Goal: Task Accomplishment & Management: Manage account settings

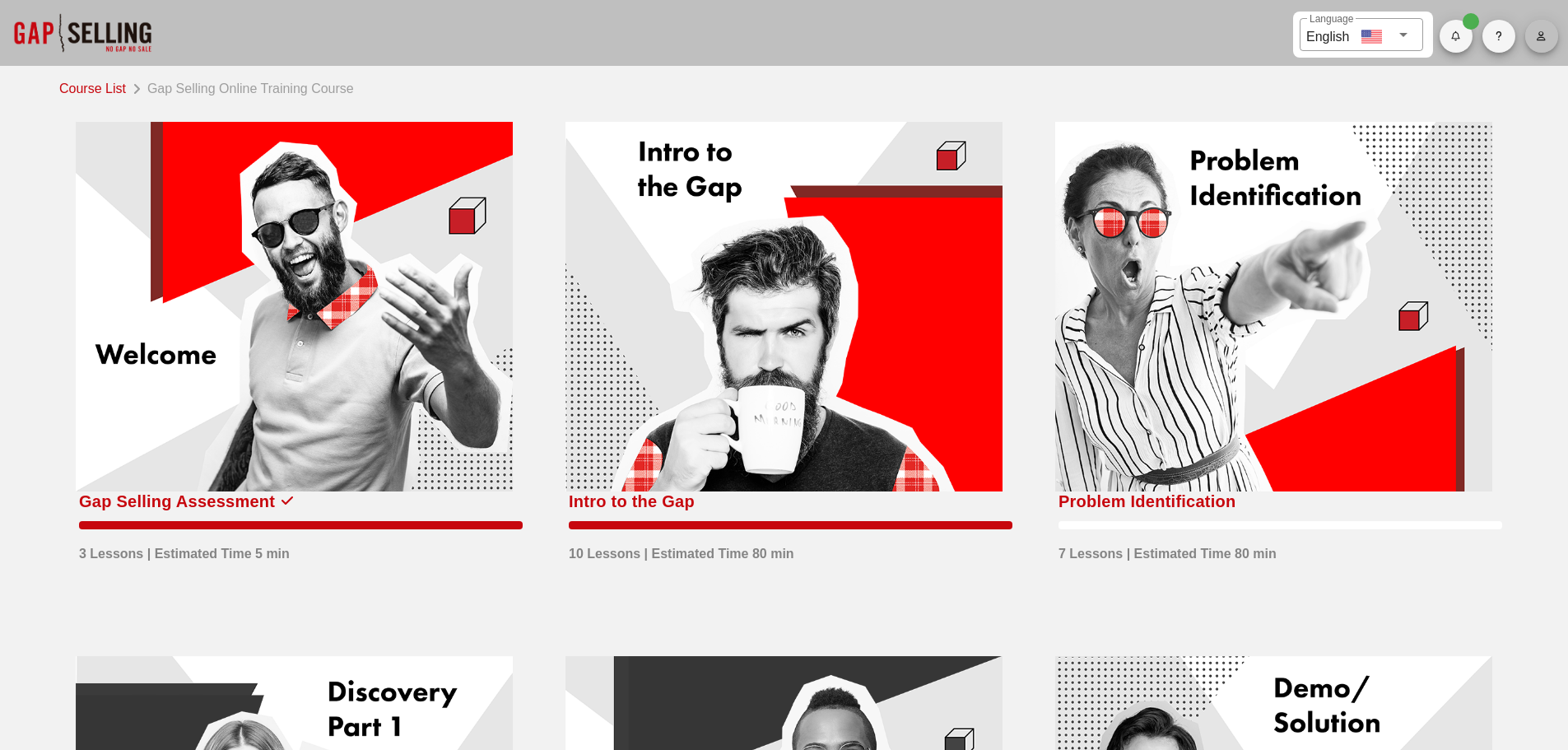
click at [1539, 36] on icon "button" at bounding box center [1541, 36] width 11 height 10
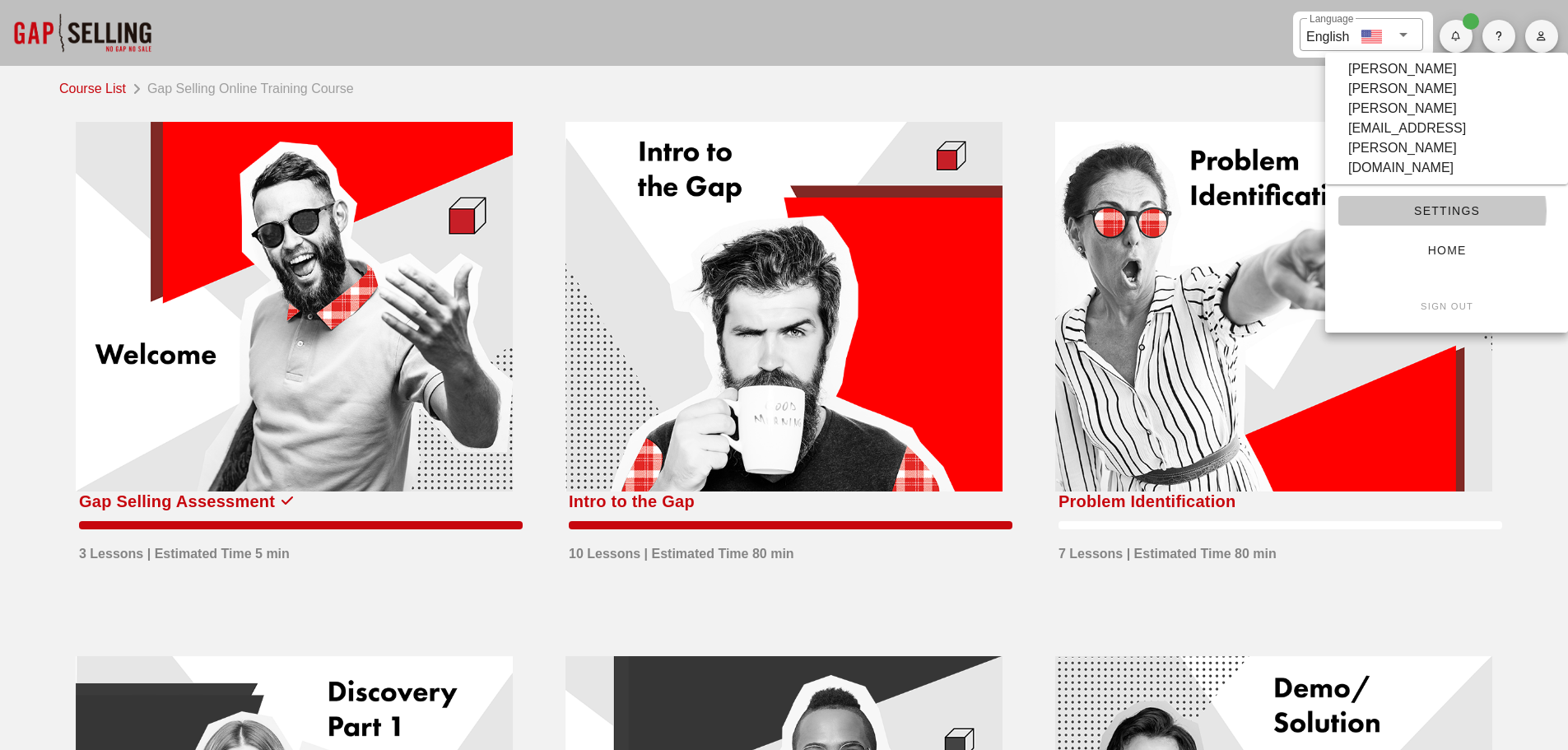
click at [1439, 204] on span "Settings" at bounding box center [1447, 210] width 190 height 13
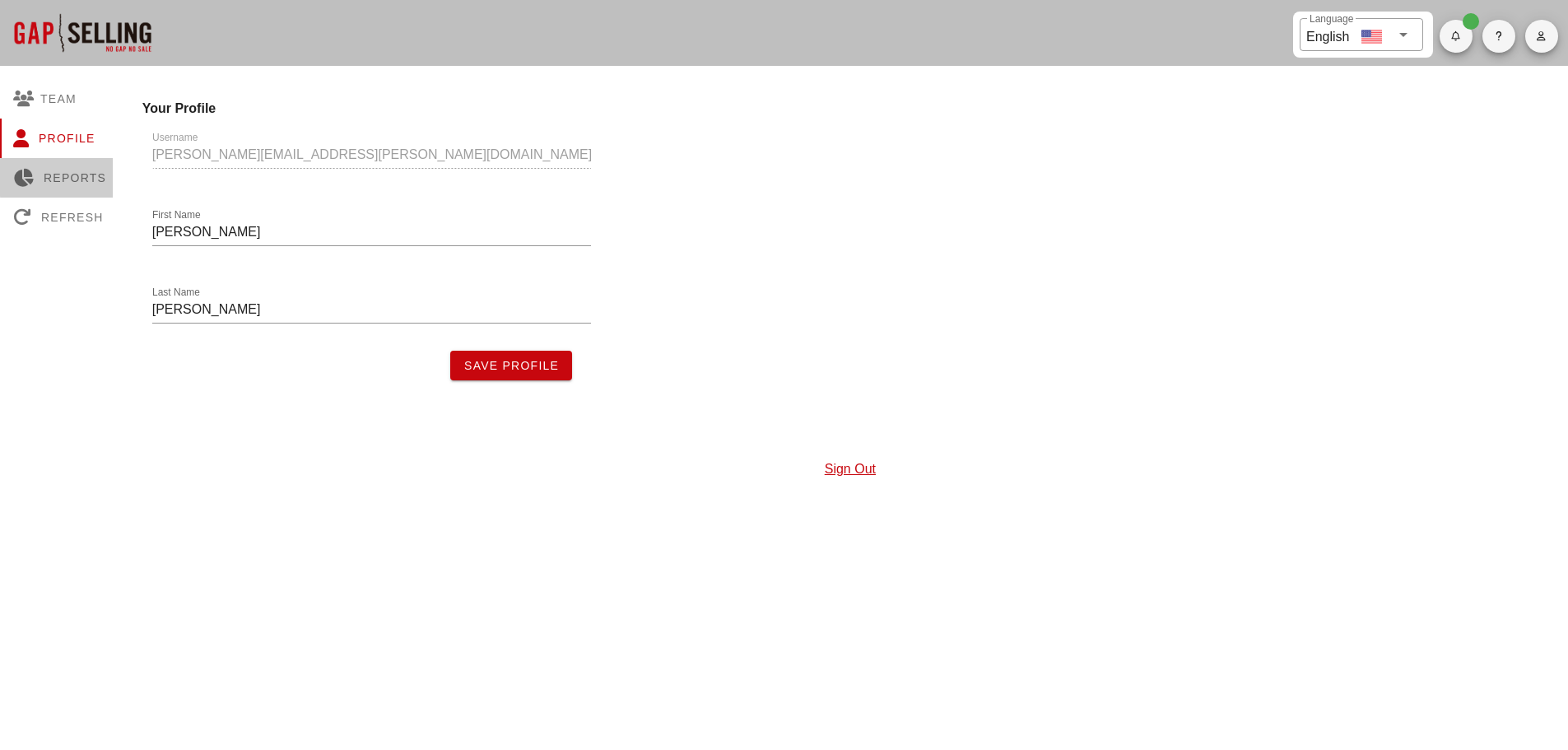
click at [57, 174] on div "Reports" at bounding box center [59, 178] width 119 height 40
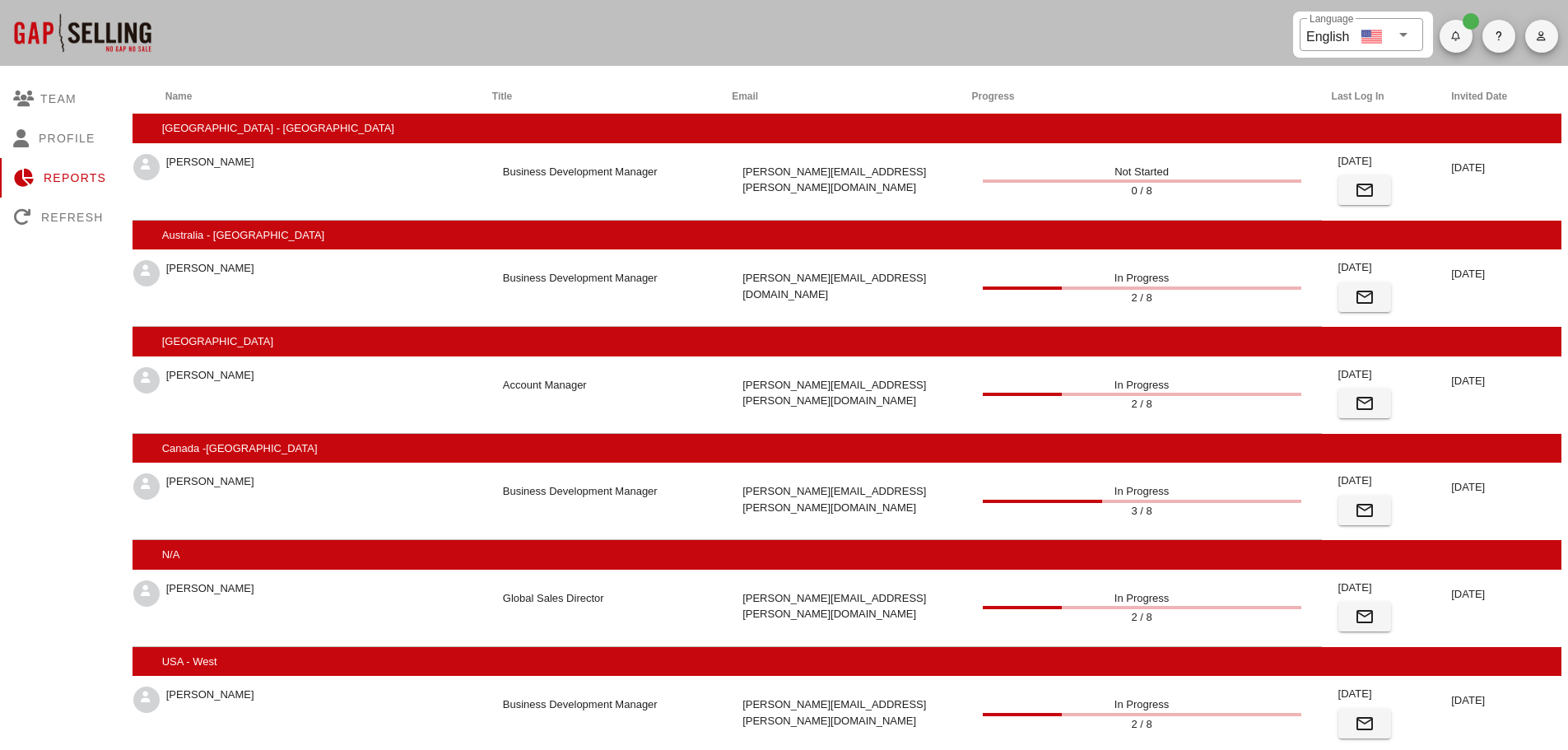
click at [1468, 27] on span "Badge" at bounding box center [1471, 21] width 16 height 16
click at [1460, 34] on icon "button" at bounding box center [1456, 36] width 11 height 10
click at [70, 34] on div at bounding box center [82, 33] width 165 height 66
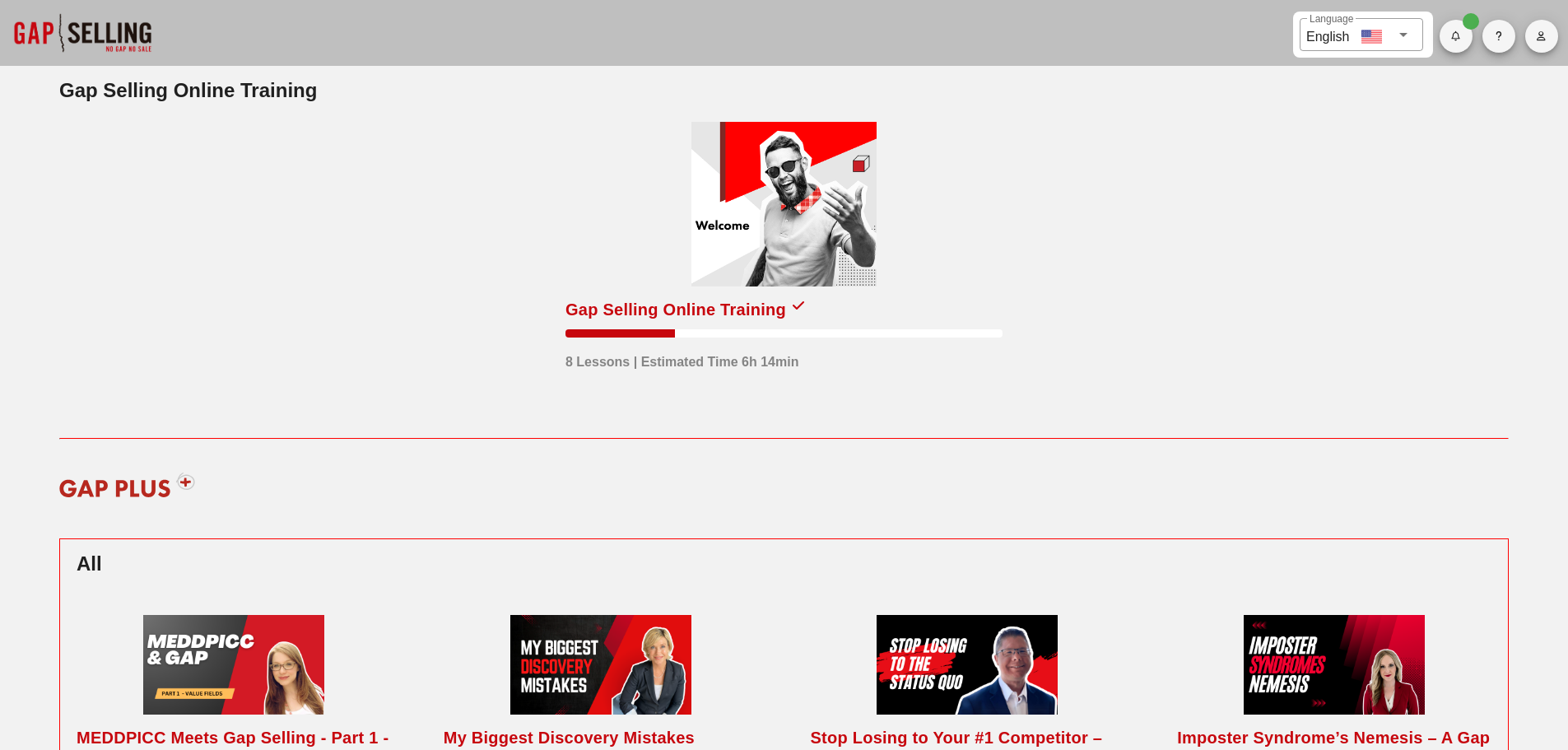
click at [789, 226] on div at bounding box center [784, 204] width 185 height 165
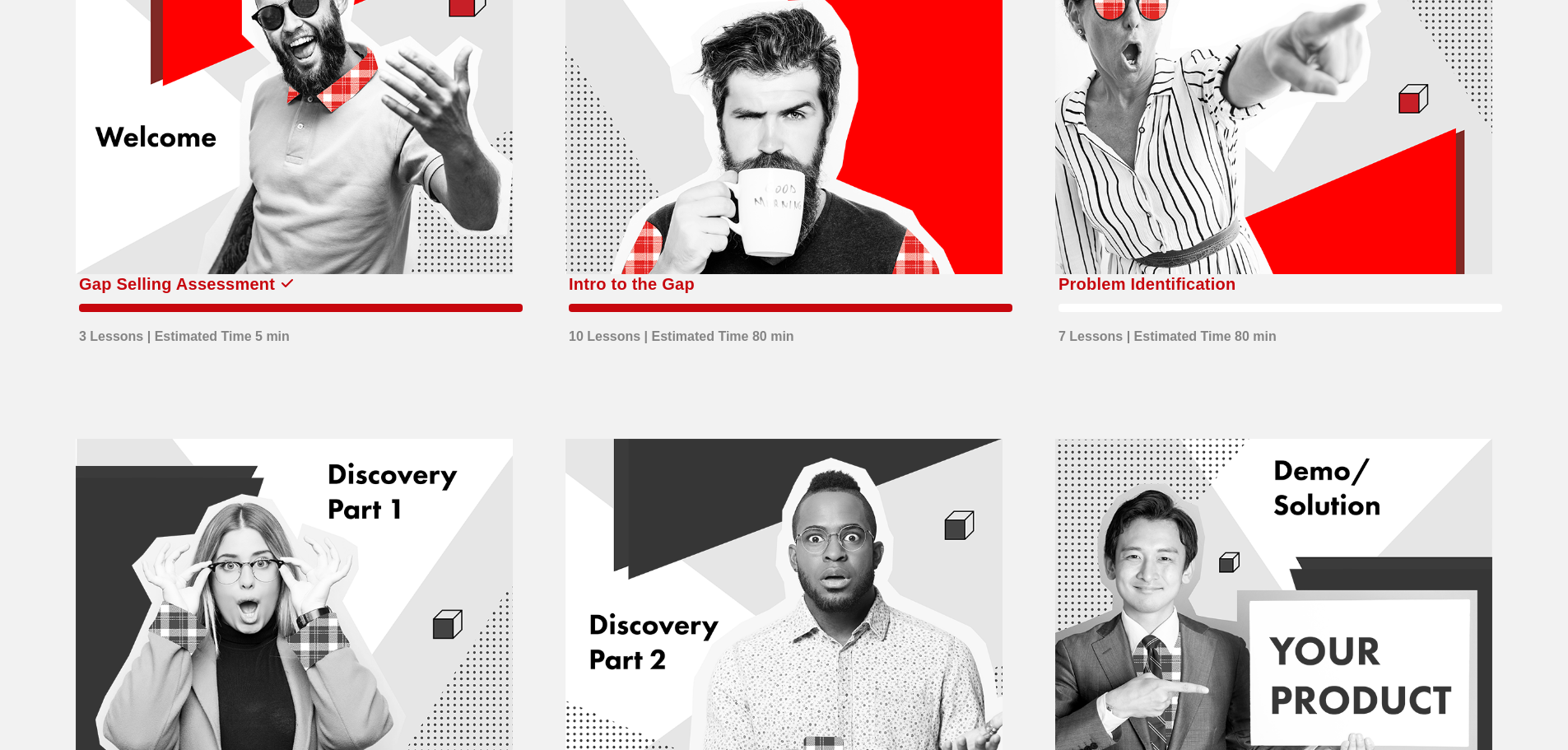
scroll to position [215, 0]
